Goal: Task Accomplishment & Management: Manage account settings

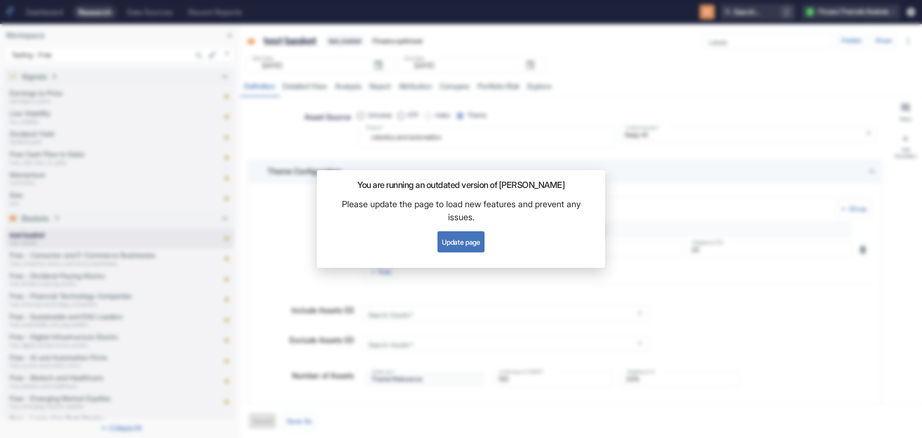
scroll to position [35, 0]
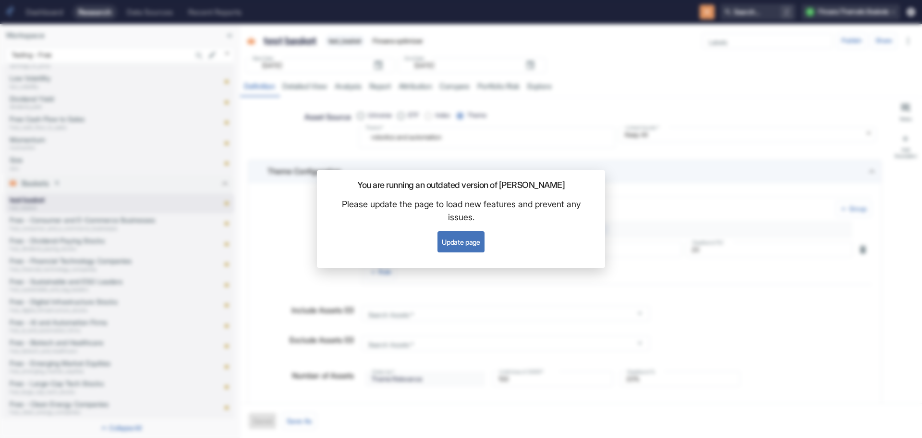
click at [455, 243] on button "Update page" at bounding box center [461, 241] width 47 height 21
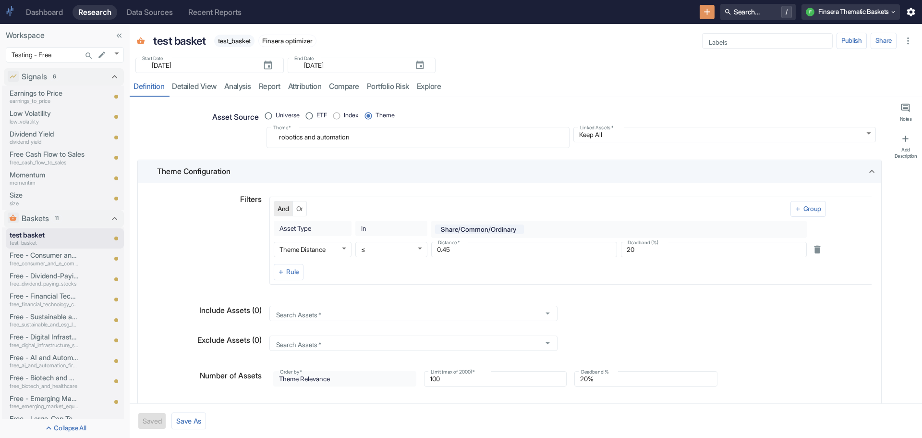
type textarea "x"
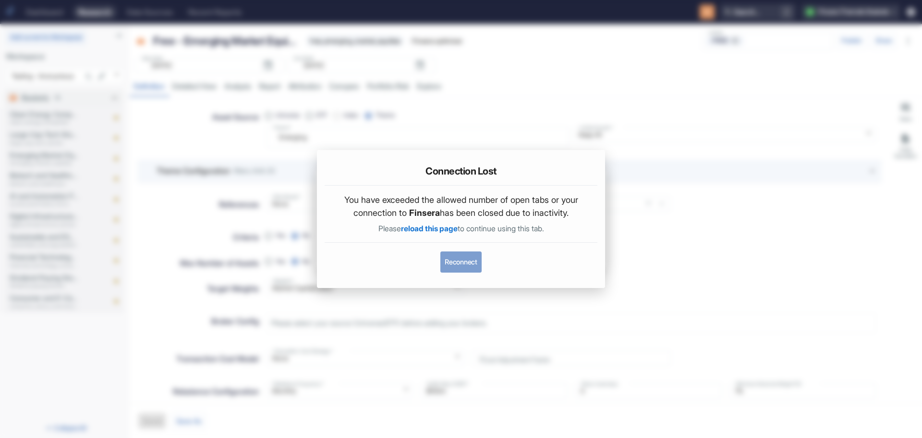
click at [456, 262] on button "Reconnect" at bounding box center [460, 261] width 41 height 21
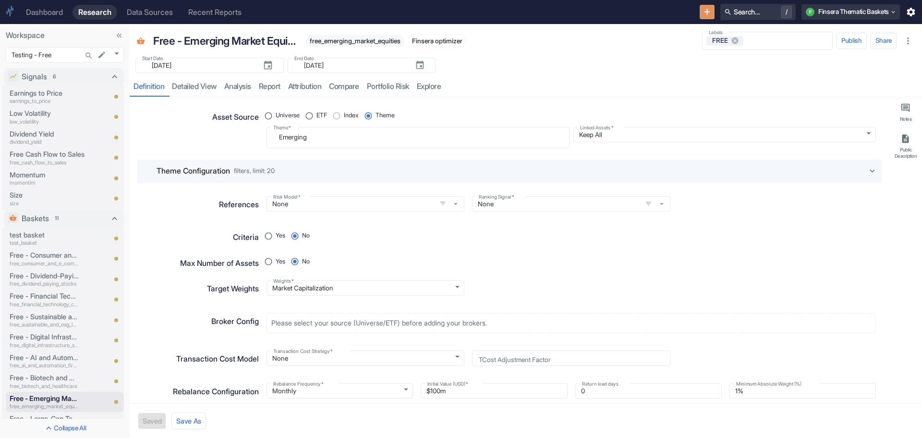
type textarea "x"
